Goal: Information Seeking & Learning: Learn about a topic

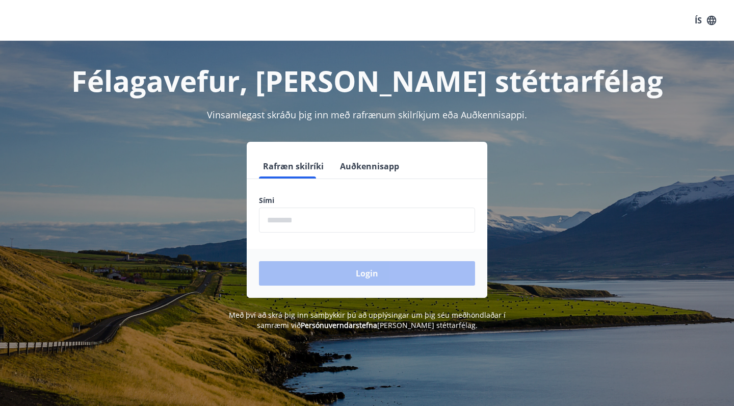
click at [326, 221] on input "phone" at bounding box center [367, 219] width 216 height 25
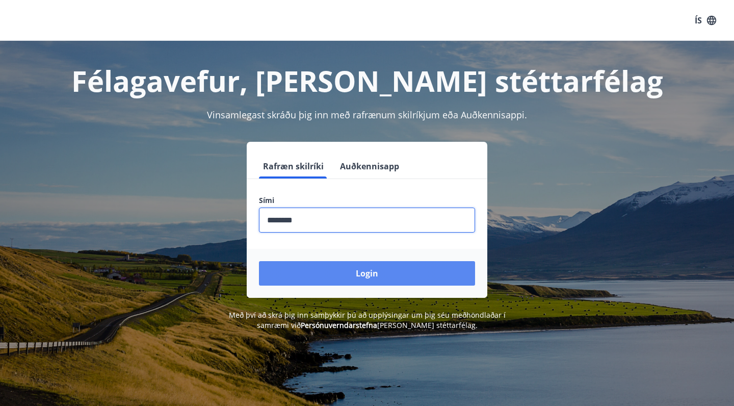
type input "********"
click at [361, 277] on button "Login" at bounding box center [367, 273] width 216 height 24
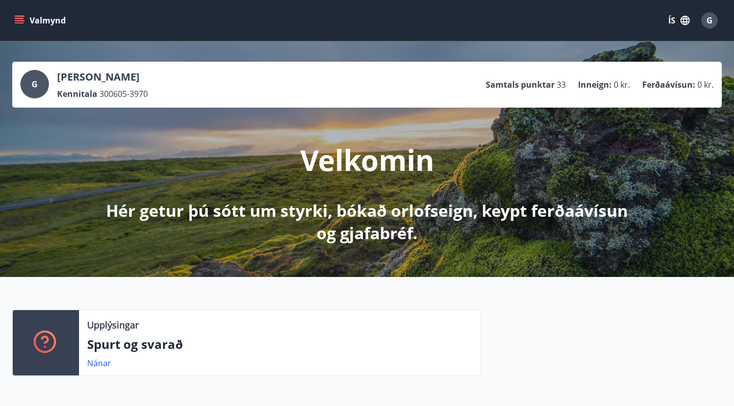
click at [23, 21] on icon "menu" at bounding box center [19, 20] width 10 height 10
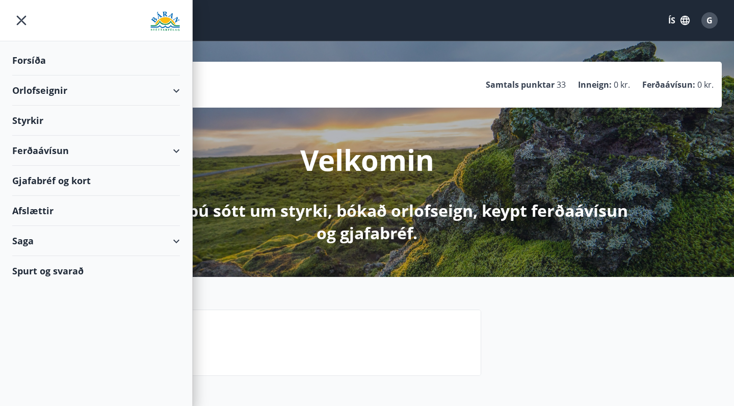
click at [80, 120] on div "Styrkir" at bounding box center [96, 120] width 168 height 30
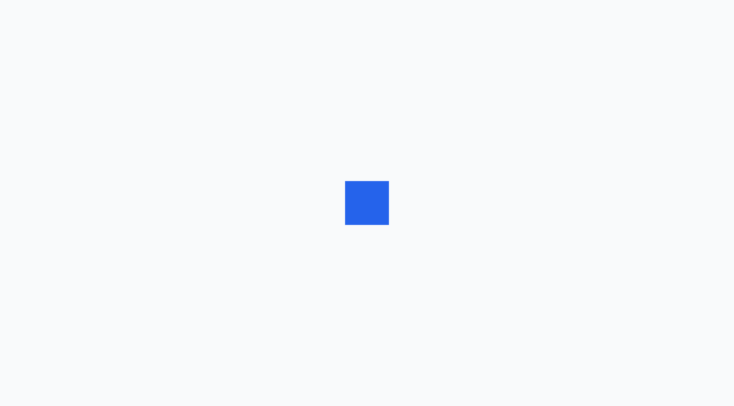
click at [367, 242] on div at bounding box center [367, 203] width 734 height 406
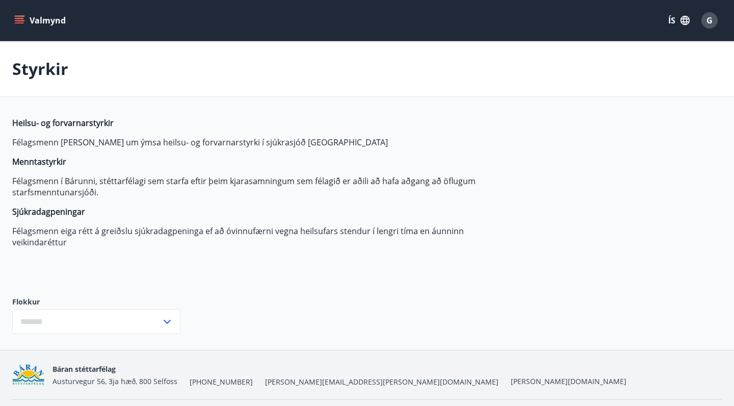
type input "***"
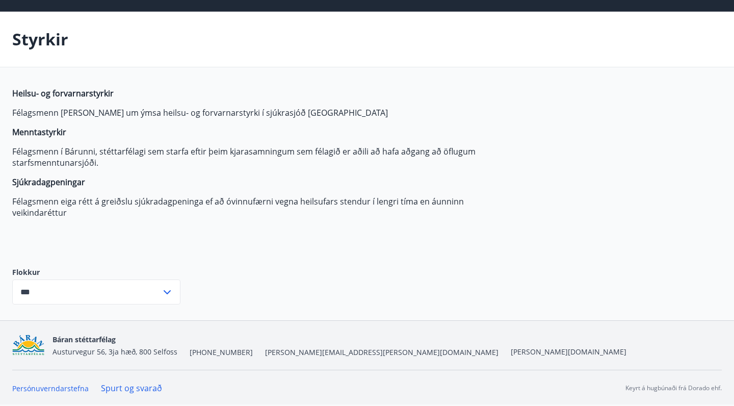
scroll to position [30, 0]
click at [105, 166] on p "Félagsmenn í Bárunni, stéttarfélagi sem starfa eftir þeim kjarasamningum sem fé…" at bounding box center [252, 157] width 481 height 22
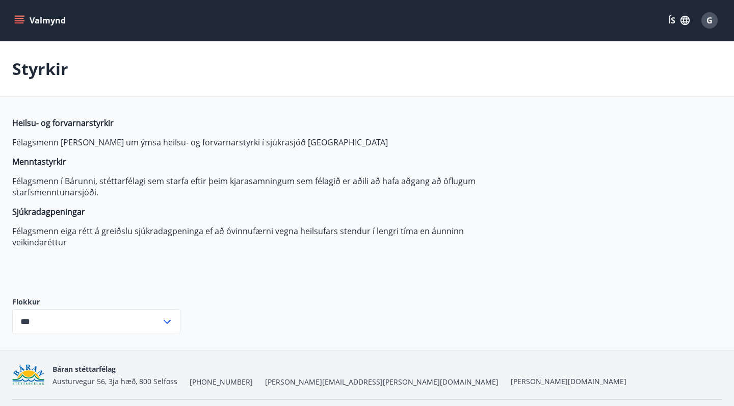
scroll to position [0, 0]
click at [281, 188] on p "Félagsmenn í Bárunni, stéttarfélagi sem starfa eftir þeim kjarasamningum sem fé…" at bounding box center [252, 186] width 481 height 22
click at [22, 26] on button "Valmynd" at bounding box center [41, 20] width 58 height 18
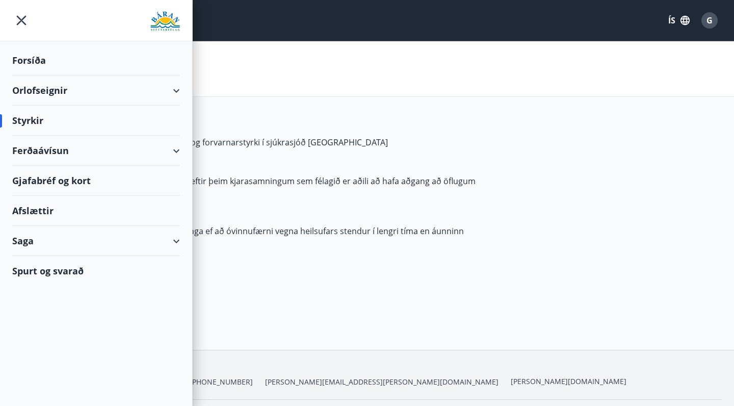
click at [34, 58] on div "Forsíða" at bounding box center [96, 60] width 168 height 30
